Goal: Complete application form

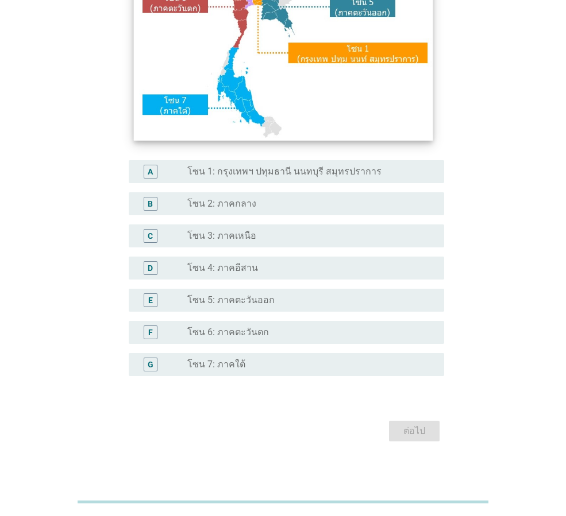
scroll to position [216, 0]
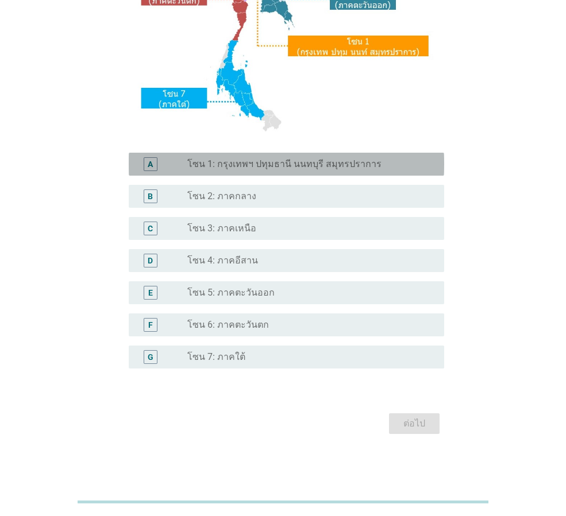
drag, startPoint x: 278, startPoint y: 159, endPoint x: 278, endPoint y: 169, distance: 9.8
click at [278, 159] on label "โซน 1: กรุงเทพฯ ปทุมธานี นนทบุรี สมุทรปราการ" at bounding box center [284, 164] width 194 height 11
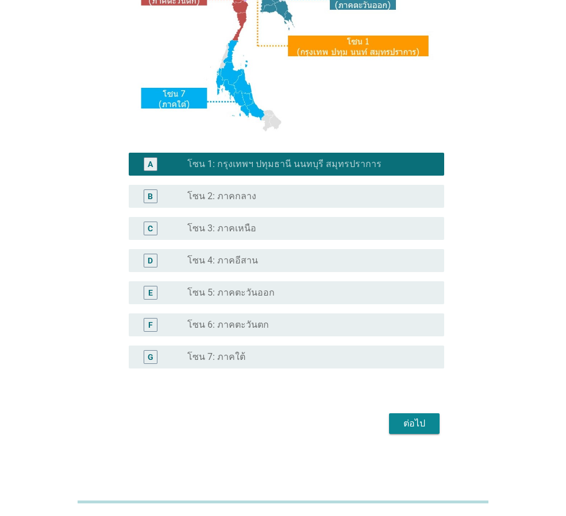
click at [405, 426] on div "ต่อไป" at bounding box center [414, 424] width 32 height 14
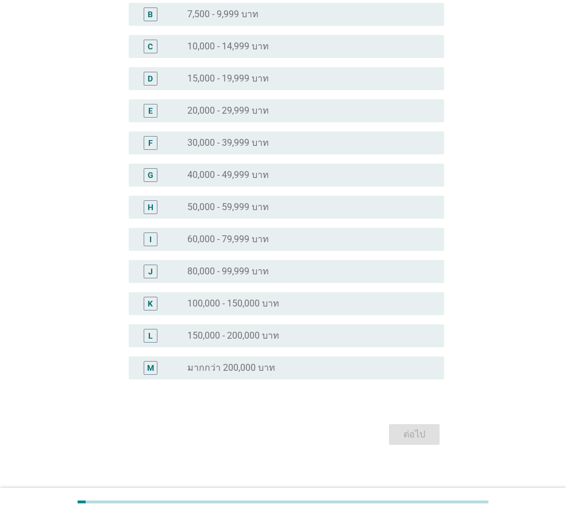
scroll to position [163, 0]
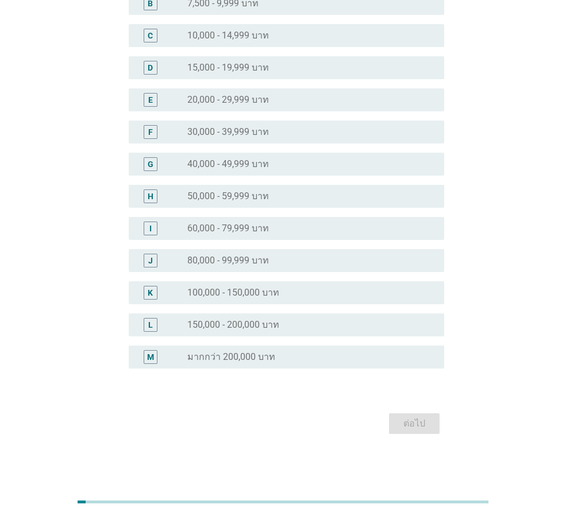
drag, startPoint x: 229, startPoint y: 230, endPoint x: 237, endPoint y: 252, distance: 23.6
click at [229, 229] on label "60,000 - 79,999 บาท" at bounding box center [228, 228] width 82 height 11
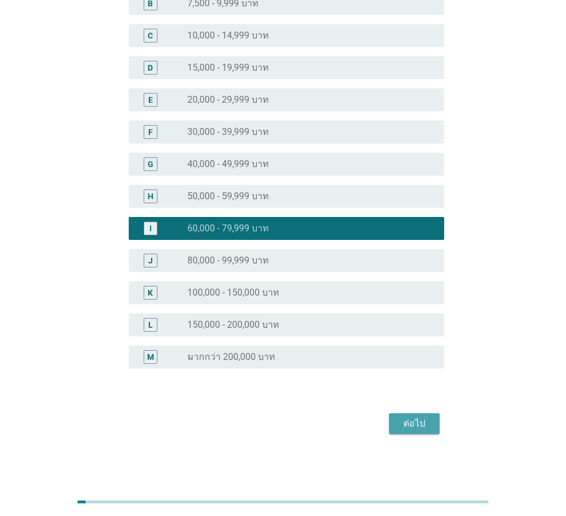
click at [405, 428] on div "ต่อไป" at bounding box center [414, 424] width 32 height 14
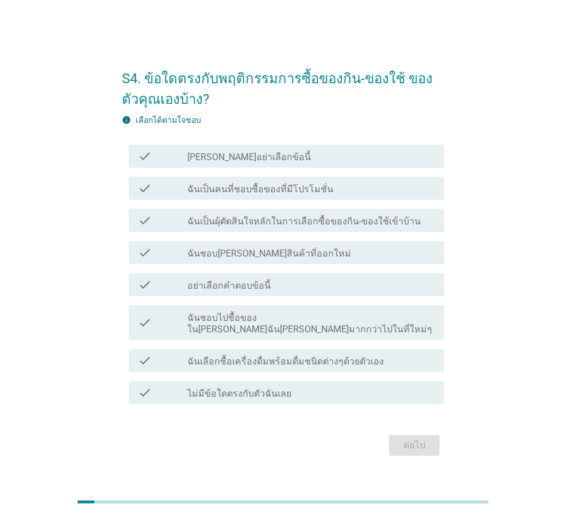
click at [231, 195] on label "ฉันเป็นคนที่ชอบซื้อของที่มีโปรโมชั่น" at bounding box center [260, 189] width 146 height 11
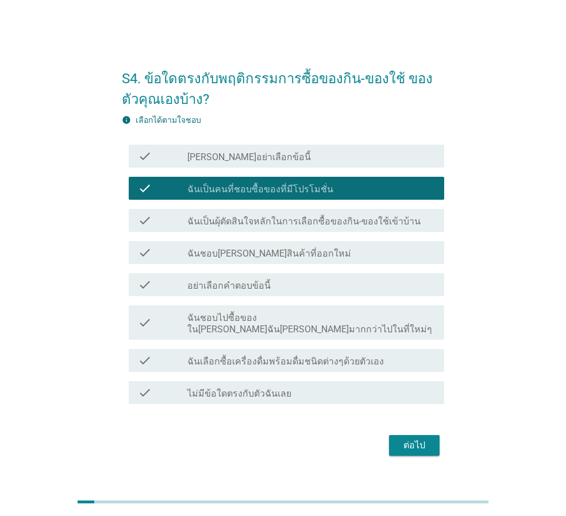
click at [223, 222] on label "ฉันเป็นผุ้ตัดสินใจหลักในการเลือกซื้อของกิน-ของใช้เข้าบ้าน" at bounding box center [303, 221] width 233 height 11
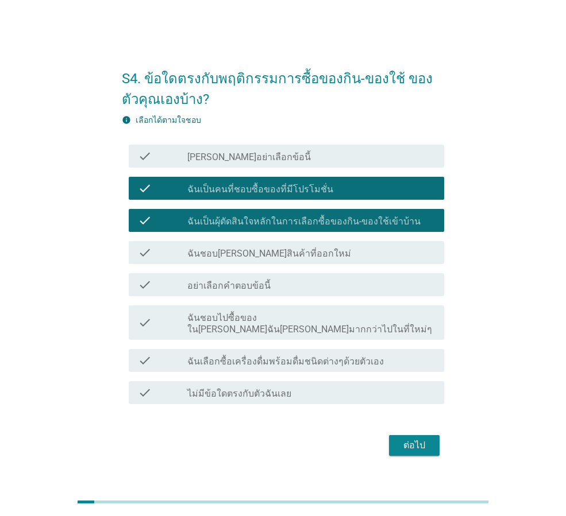
click at [186, 328] on div "check" at bounding box center [162, 322] width 49 height 25
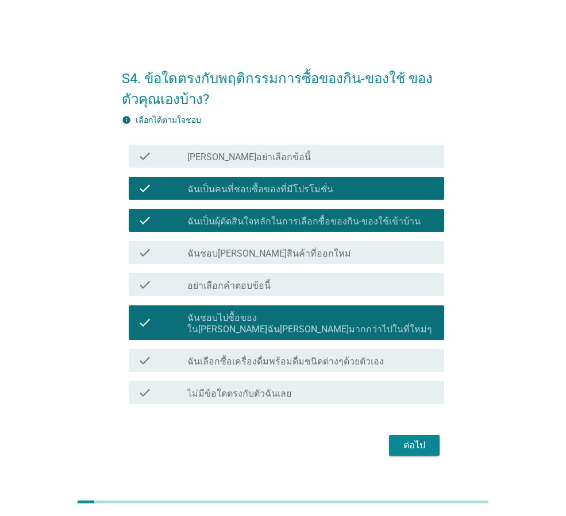
click at [407, 444] on div "ต่อไป" at bounding box center [414, 446] width 32 height 14
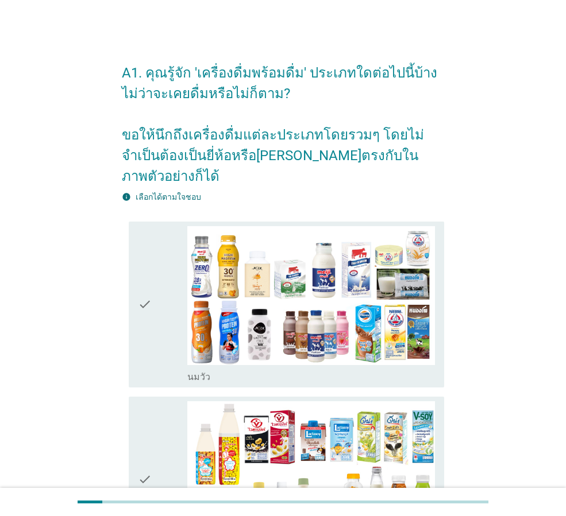
click at [146, 320] on icon "check" at bounding box center [145, 304] width 14 height 157
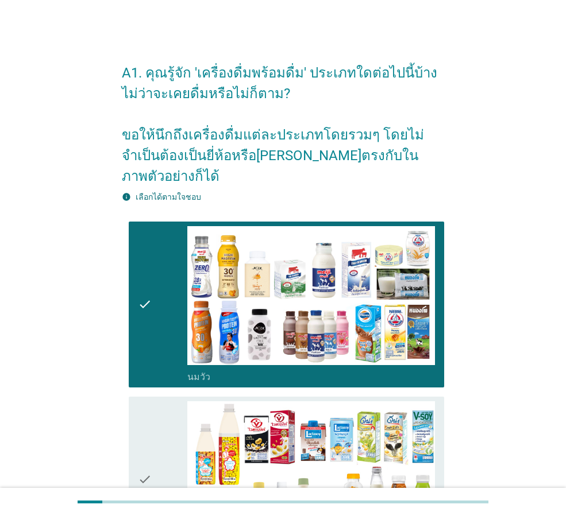
click at [150, 409] on icon "check" at bounding box center [145, 479] width 14 height 157
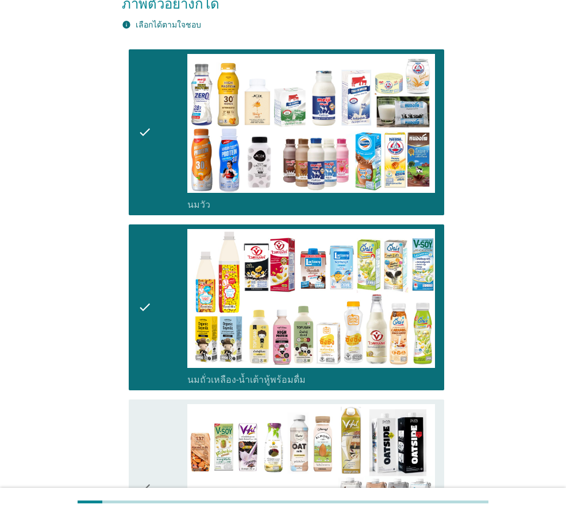
click at [150, 408] on icon "check" at bounding box center [145, 488] width 14 height 168
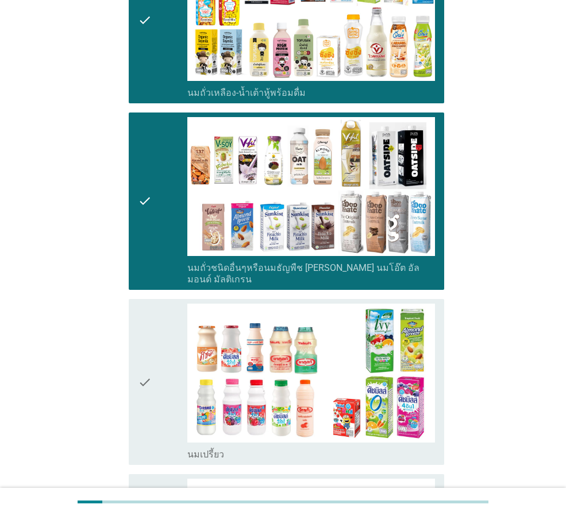
click at [154, 353] on div "check" at bounding box center [162, 382] width 49 height 157
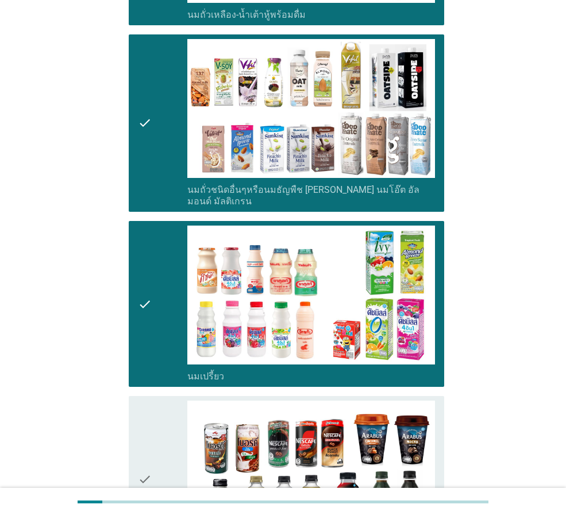
scroll to position [689, 0]
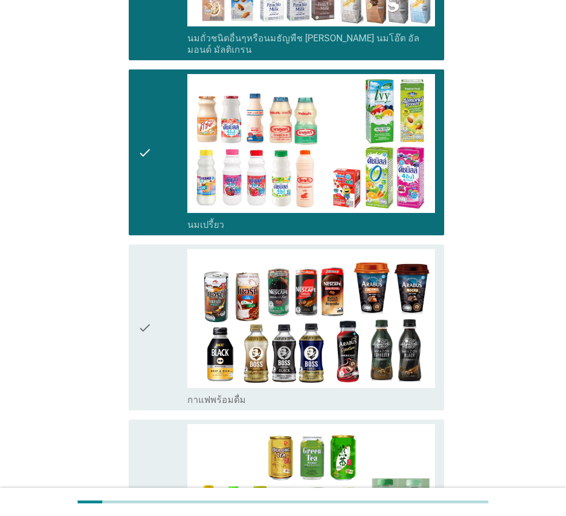
click at [154, 298] on div "check" at bounding box center [162, 327] width 49 height 157
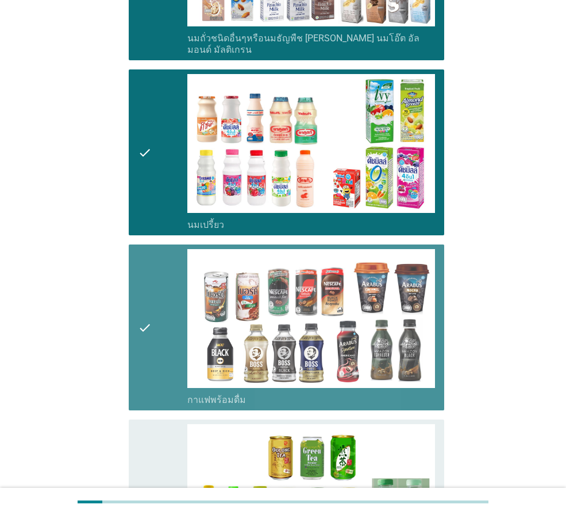
click at [154, 424] on div "check" at bounding box center [162, 502] width 49 height 157
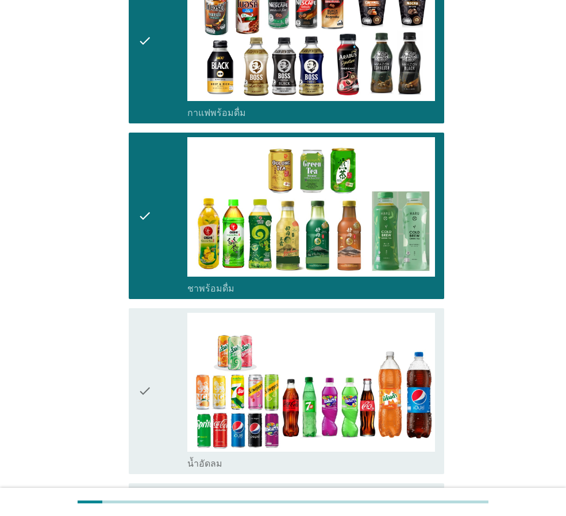
click at [149, 378] on icon "check" at bounding box center [145, 391] width 14 height 157
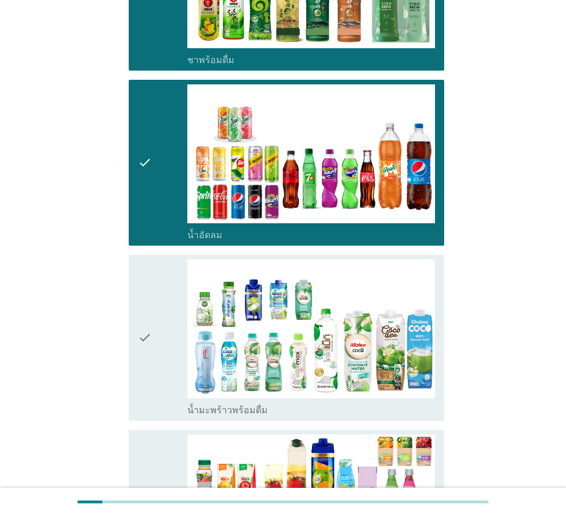
scroll to position [1206, 0]
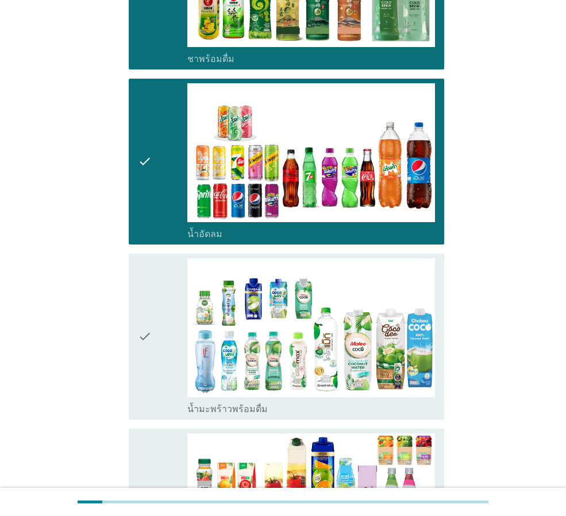
click at [150, 307] on icon "check" at bounding box center [145, 336] width 14 height 157
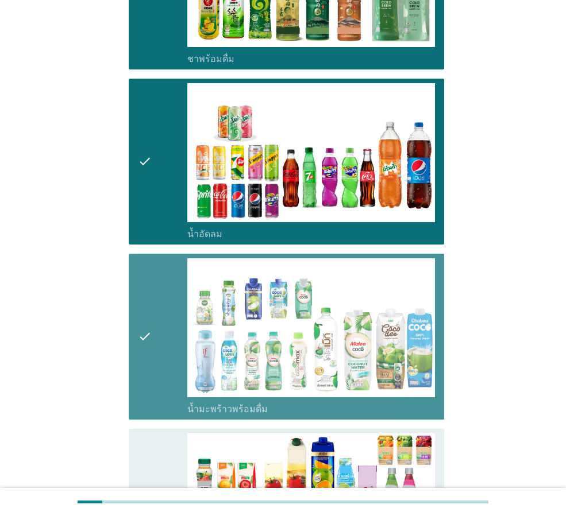
click at [152, 445] on div "check" at bounding box center [162, 512] width 49 height 157
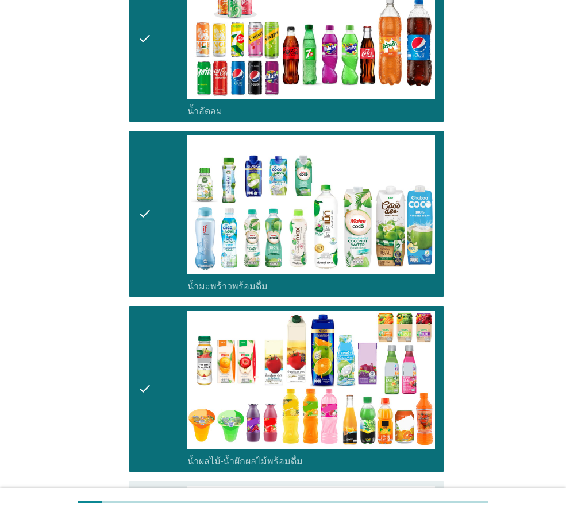
scroll to position [1551, 0]
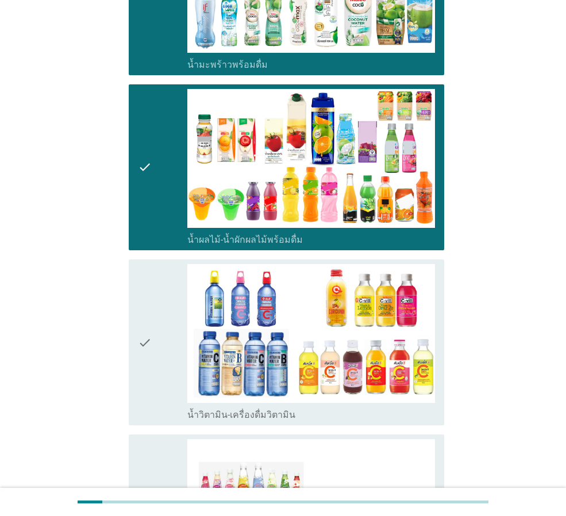
click at [142, 318] on icon "check" at bounding box center [145, 342] width 14 height 157
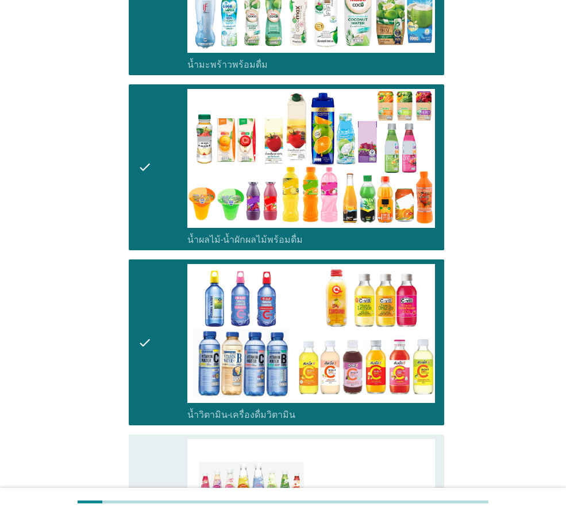
click at [142, 439] on icon "check" at bounding box center [145, 523] width 14 height 168
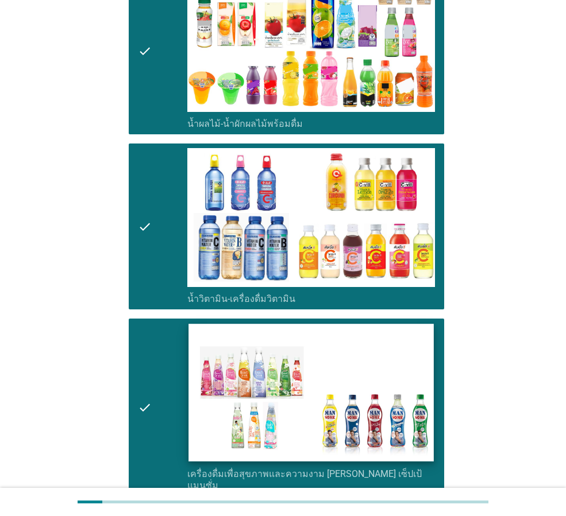
scroll to position [1895, 0]
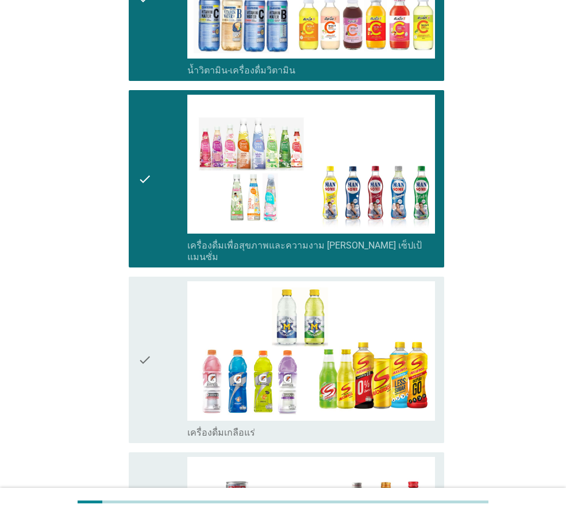
click at [155, 334] on div "check" at bounding box center [162, 359] width 49 height 157
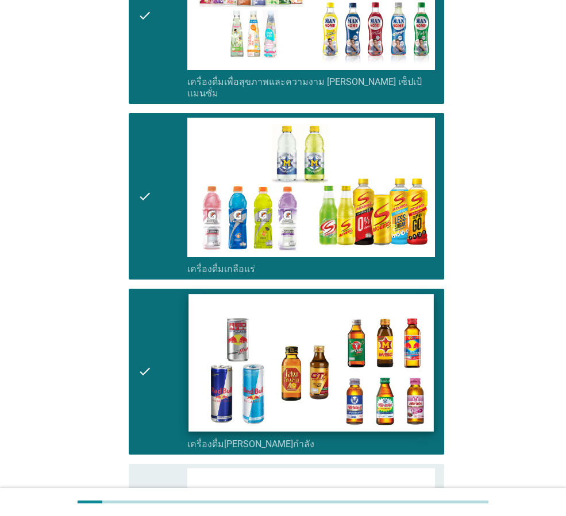
scroll to position [2240, 0]
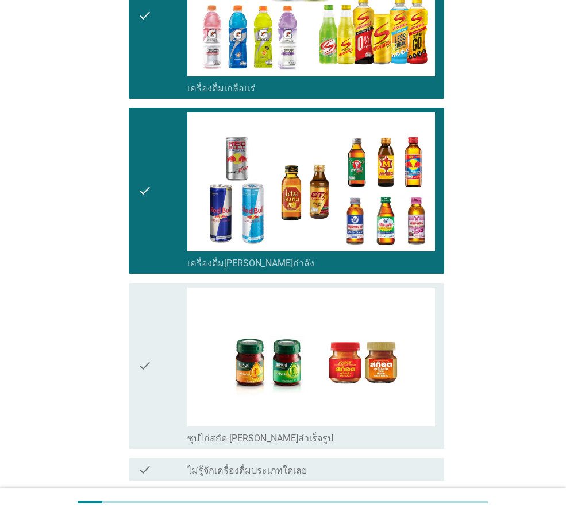
click at [168, 354] on div "check" at bounding box center [162, 366] width 49 height 157
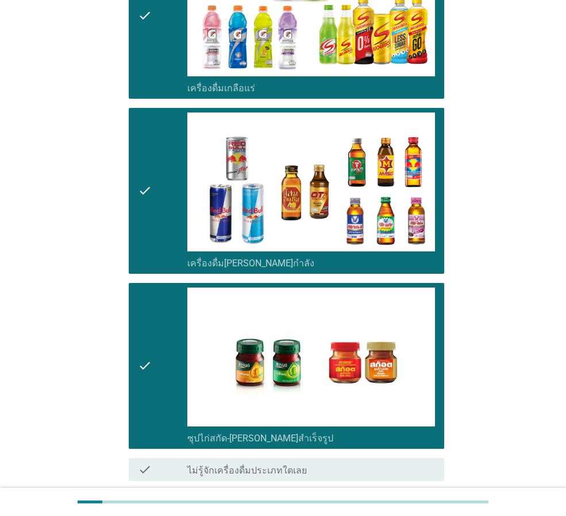
click at [432, 512] on button "ต่อไป" at bounding box center [414, 522] width 51 height 21
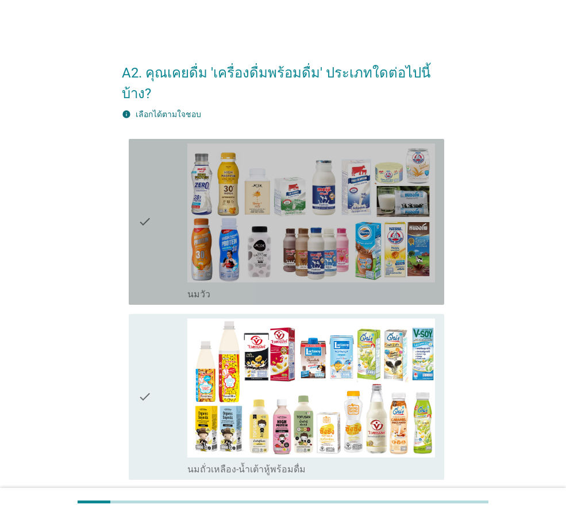
click at [150, 204] on icon "check" at bounding box center [145, 222] width 14 height 157
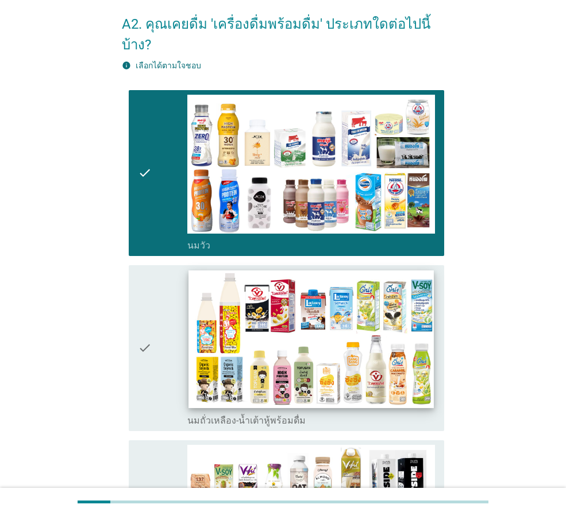
scroll to position [115, 0]
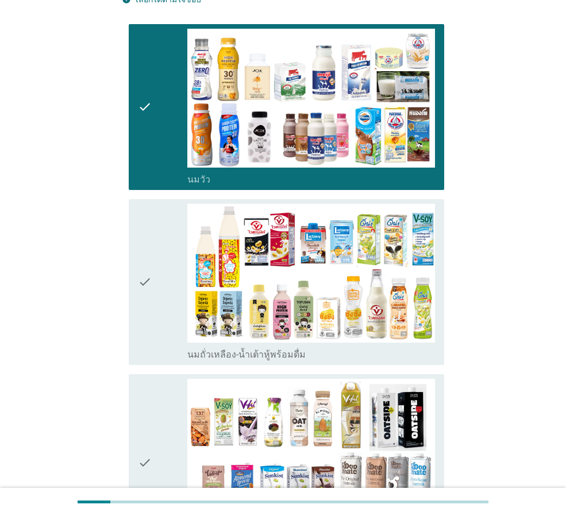
click at [152, 303] on icon "check" at bounding box center [145, 282] width 14 height 157
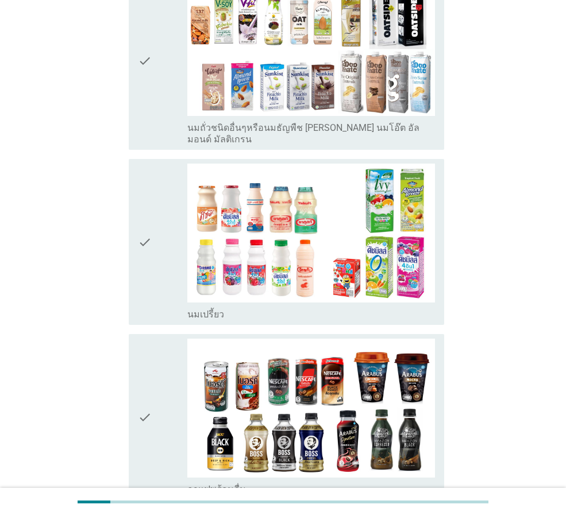
click at [156, 256] on div "check" at bounding box center [162, 242] width 49 height 157
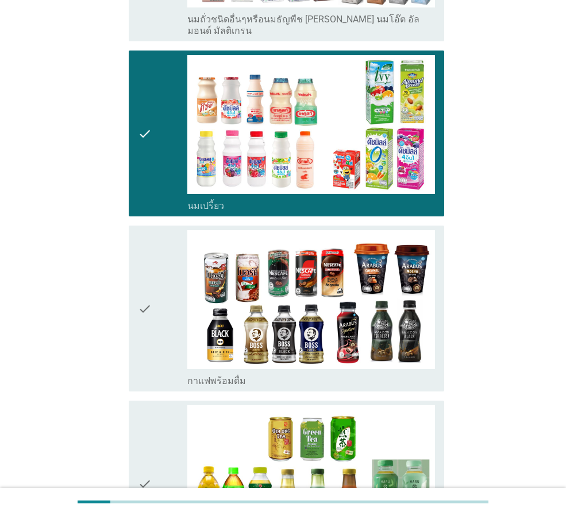
scroll to position [804, 0]
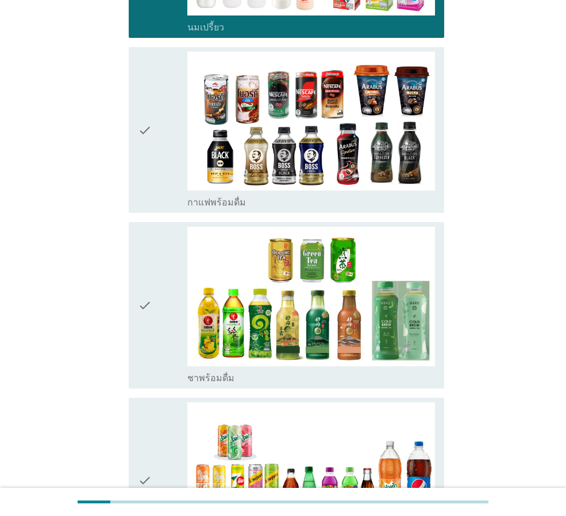
click at [154, 301] on div "check" at bounding box center [162, 305] width 49 height 157
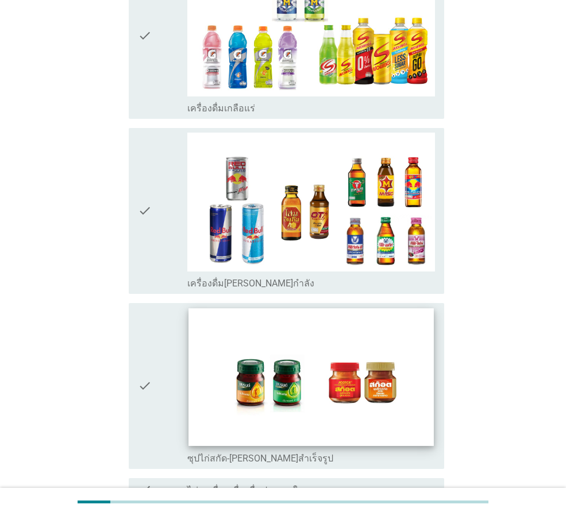
scroll to position [2212, 0]
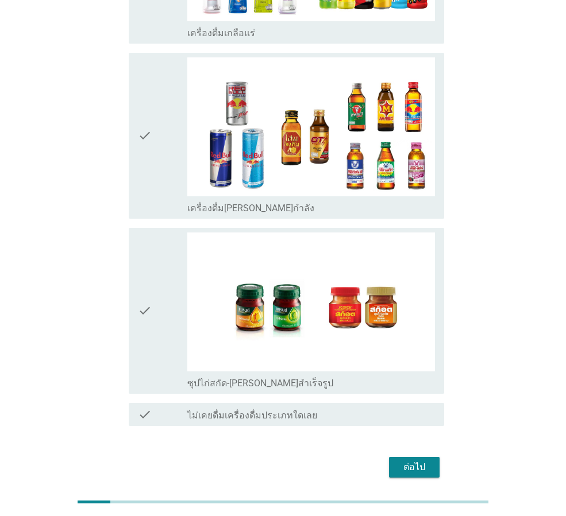
click at [415, 461] on div "ต่อไป" at bounding box center [414, 468] width 32 height 14
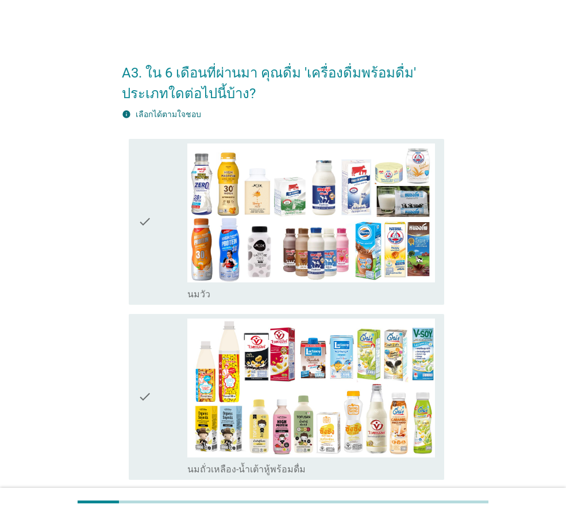
click at [134, 242] on div "check check_box_outline_blank [PERSON_NAME]" at bounding box center [286, 222] width 315 height 166
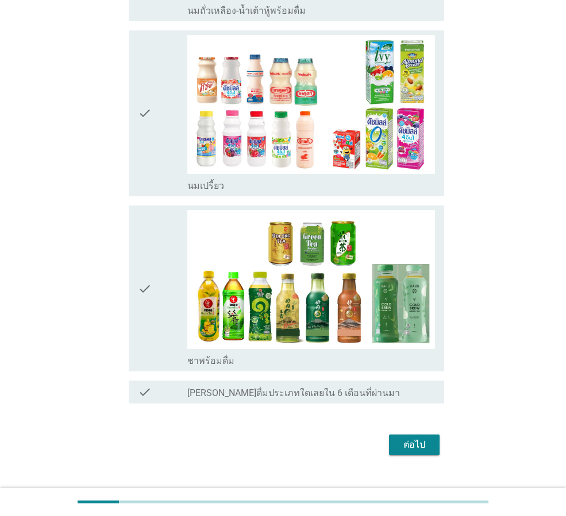
scroll to position [459, 0]
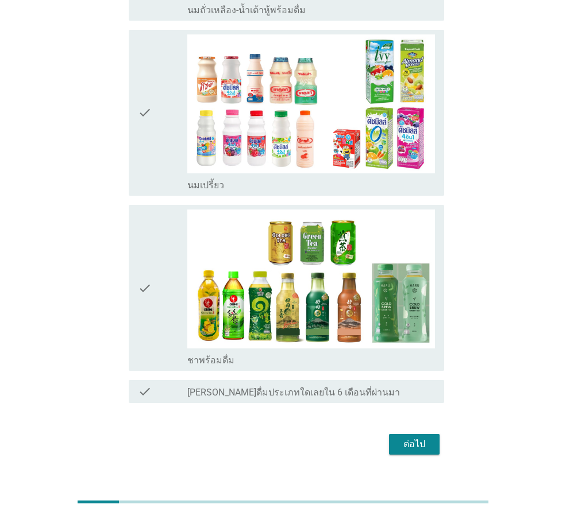
click at [149, 324] on icon "check" at bounding box center [145, 288] width 14 height 157
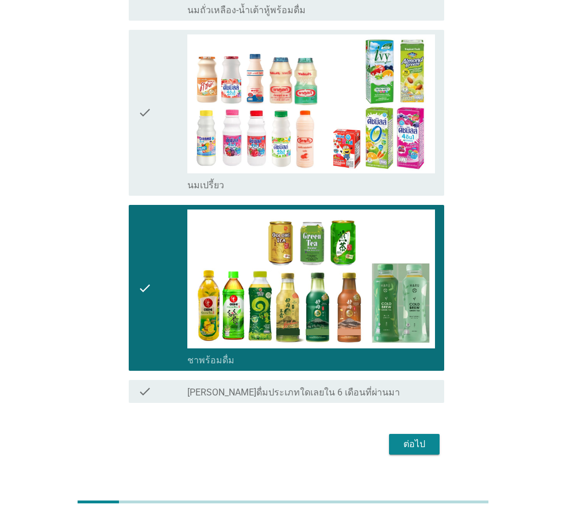
click at [428, 444] on div "ต่อไป" at bounding box center [414, 445] width 32 height 14
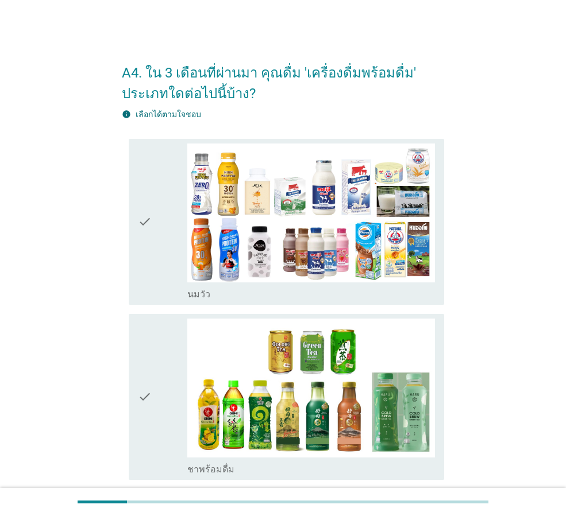
click at [153, 277] on div "check" at bounding box center [162, 222] width 49 height 157
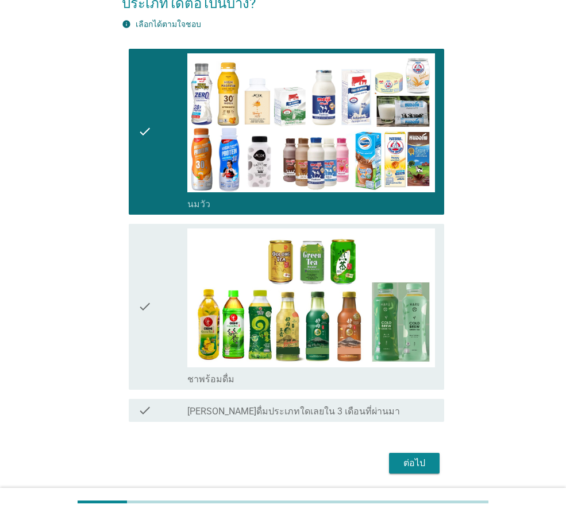
scroll to position [130, 0]
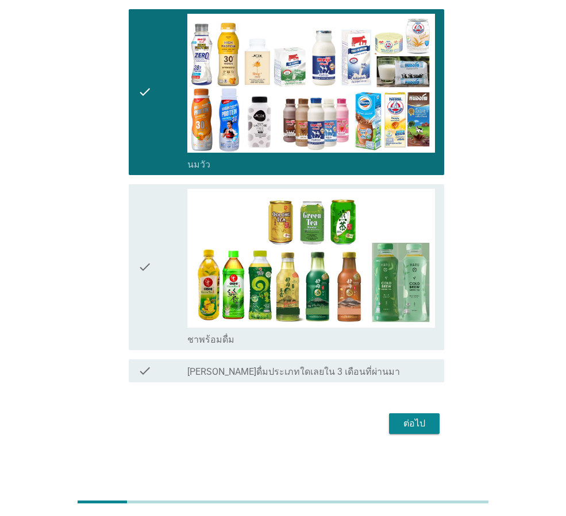
click at [416, 426] on div "ต่อไป" at bounding box center [414, 424] width 32 height 14
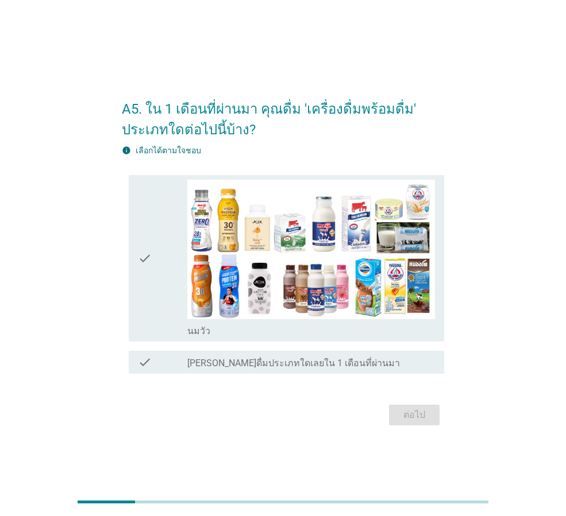
click at [133, 264] on div "check check_box_outline_blank [PERSON_NAME]" at bounding box center [286, 258] width 315 height 166
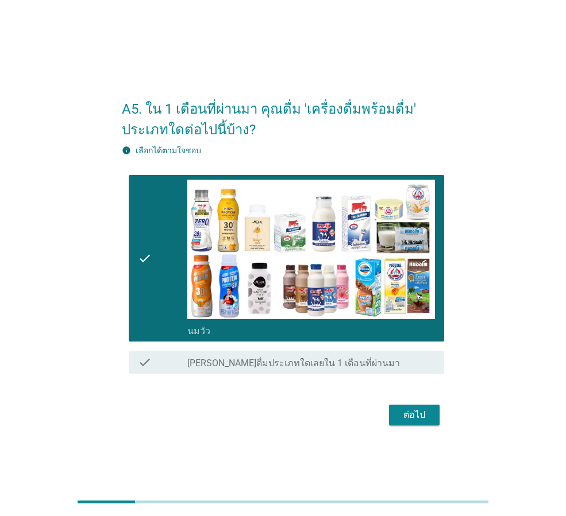
click at [419, 419] on div "ต่อไป" at bounding box center [414, 415] width 32 height 14
